Goal: Task Accomplishment & Management: Complete application form

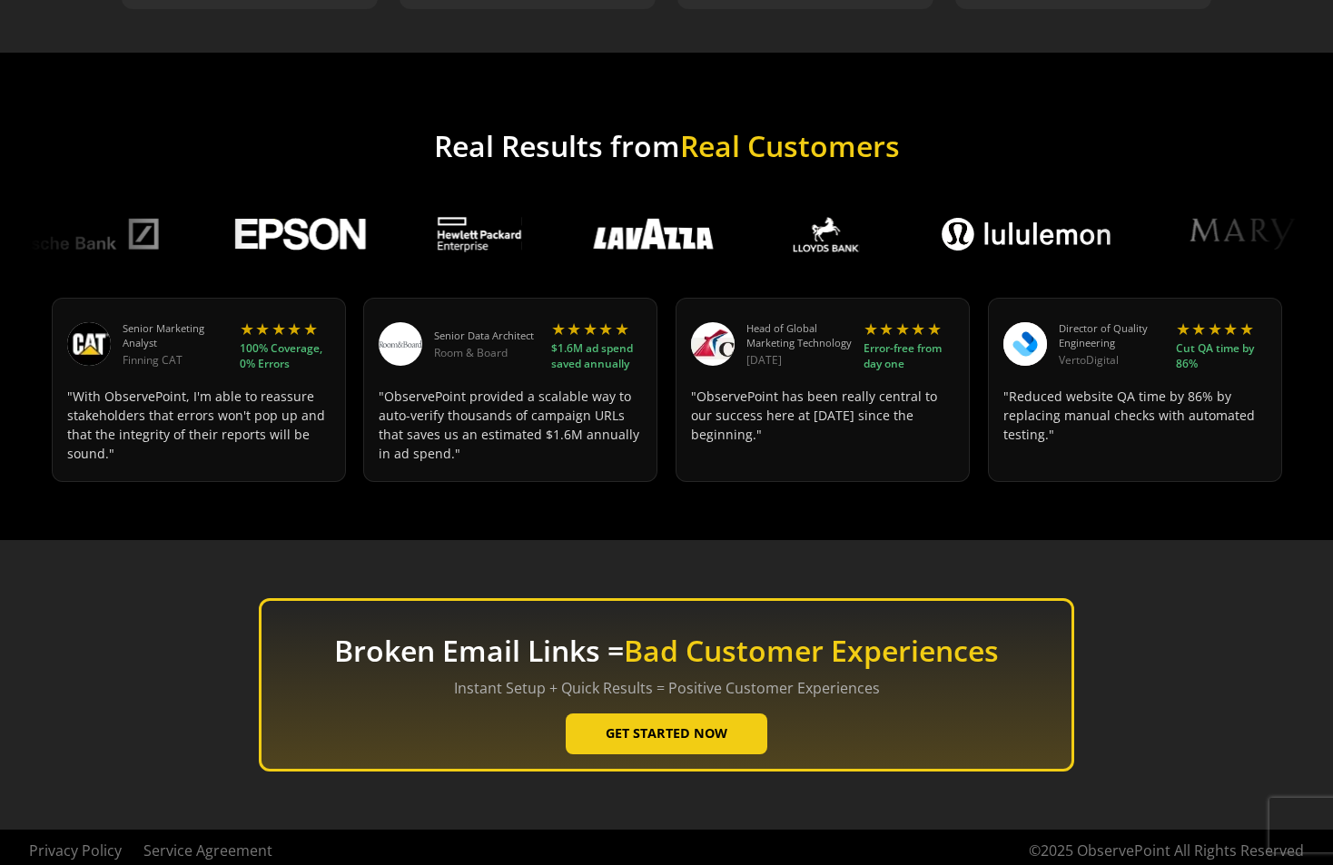
scroll to position [2071, 0]
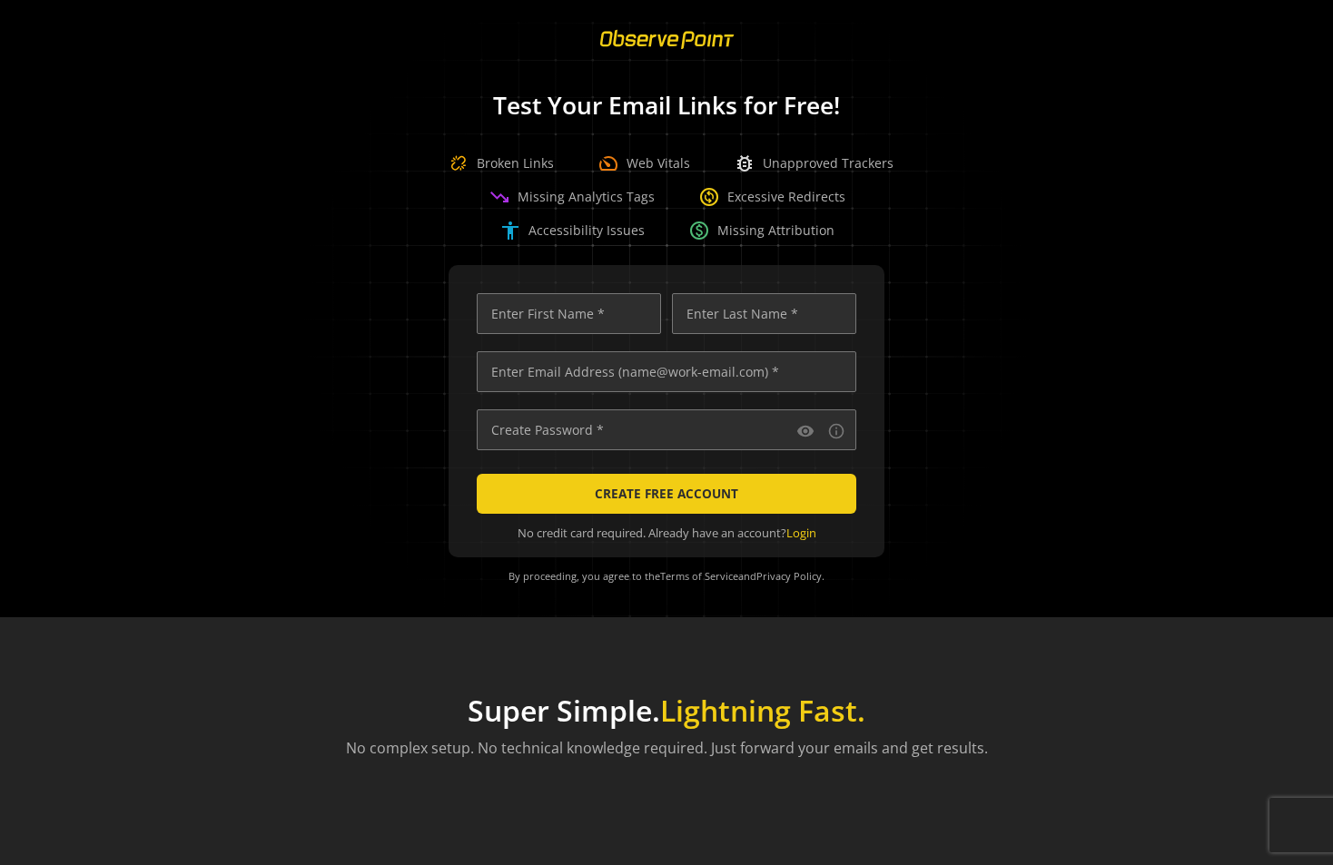
scroll to position [0, 7776]
